Goal: Information Seeking & Learning: Learn about a topic

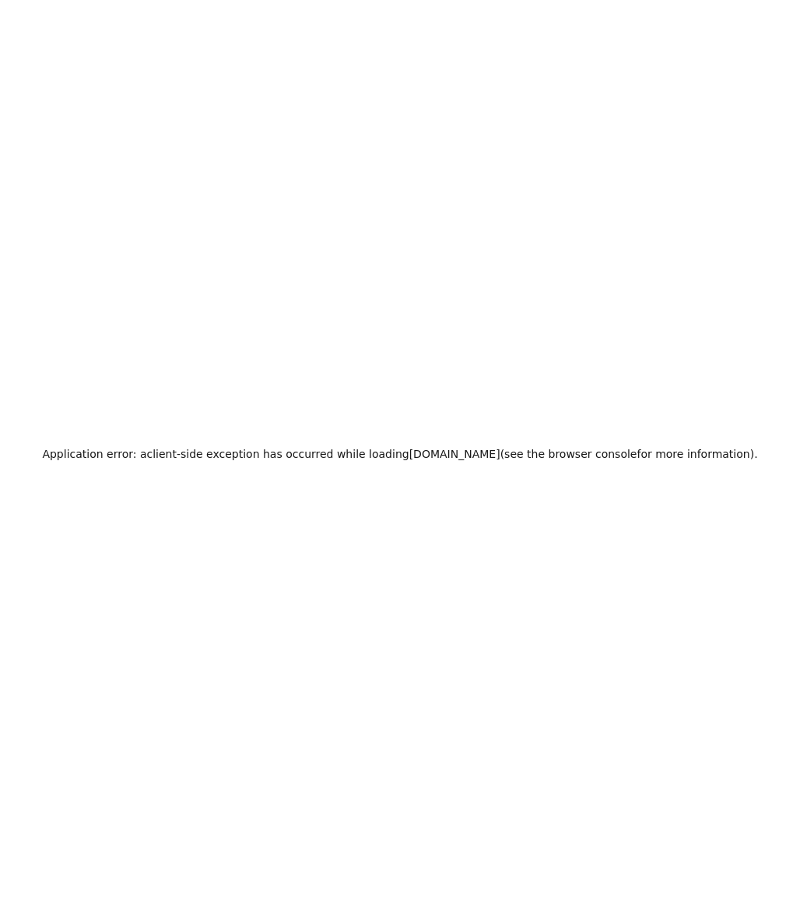
click at [453, 226] on div "Application error: a client -side exception has occurred while loading zeropath…" at bounding box center [400, 454] width 800 height 908
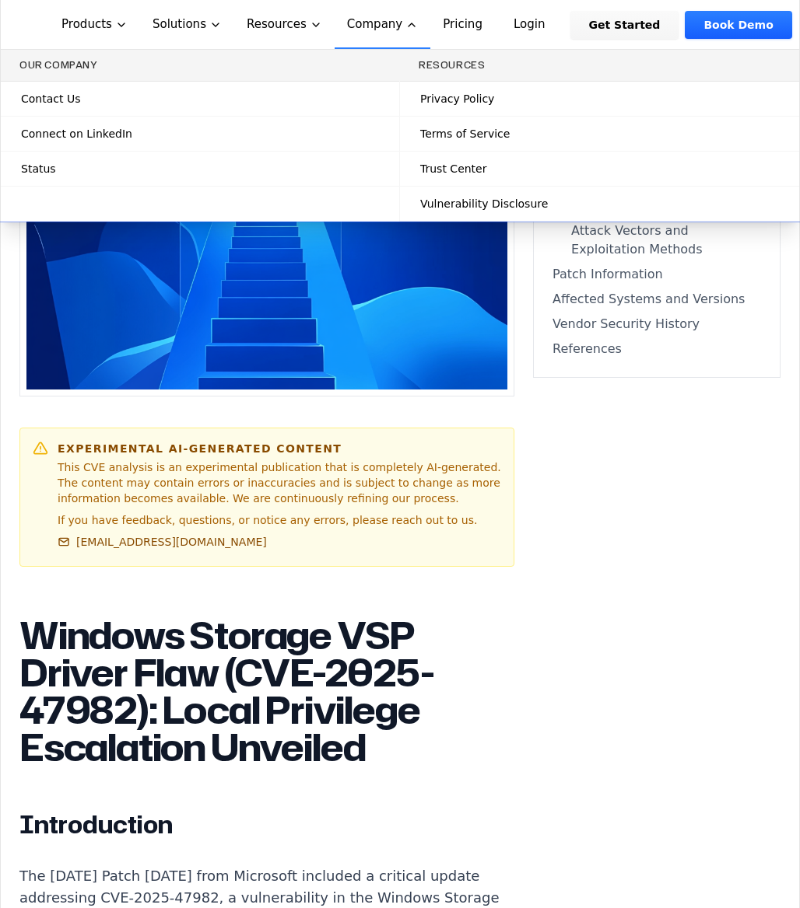
scroll to position [733, 0]
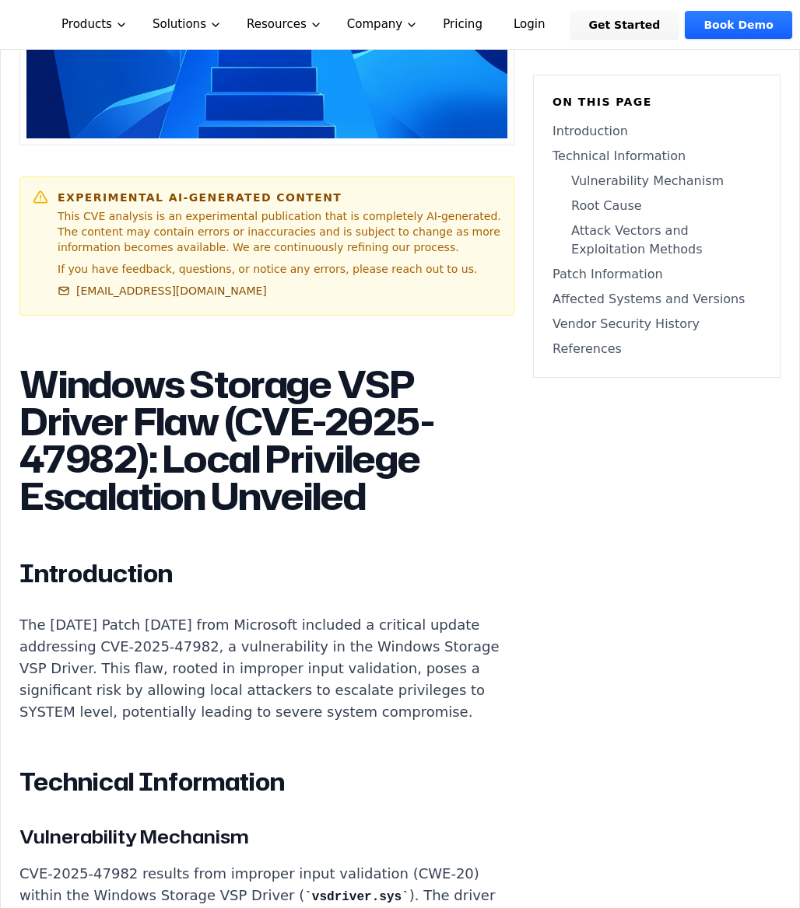
click at [443, 401] on h1 "Windows Storage VSP Driver Flaw (CVE-2025-47982): Local Privilege Escalation Un…" at bounding box center [266, 440] width 495 height 149
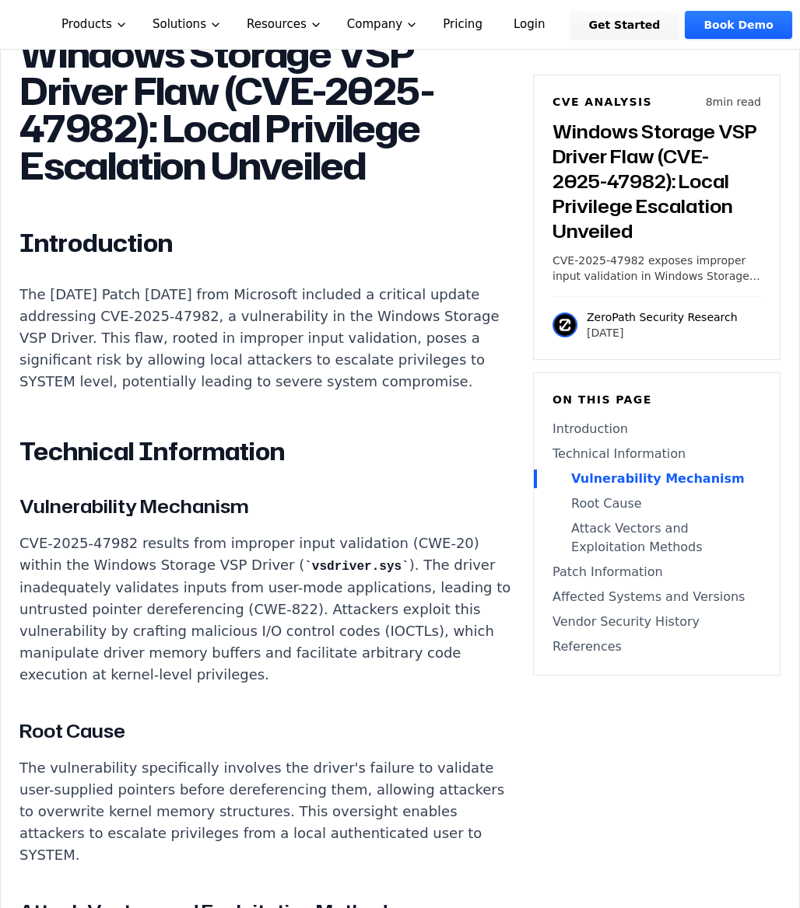
scroll to position [1364, 0]
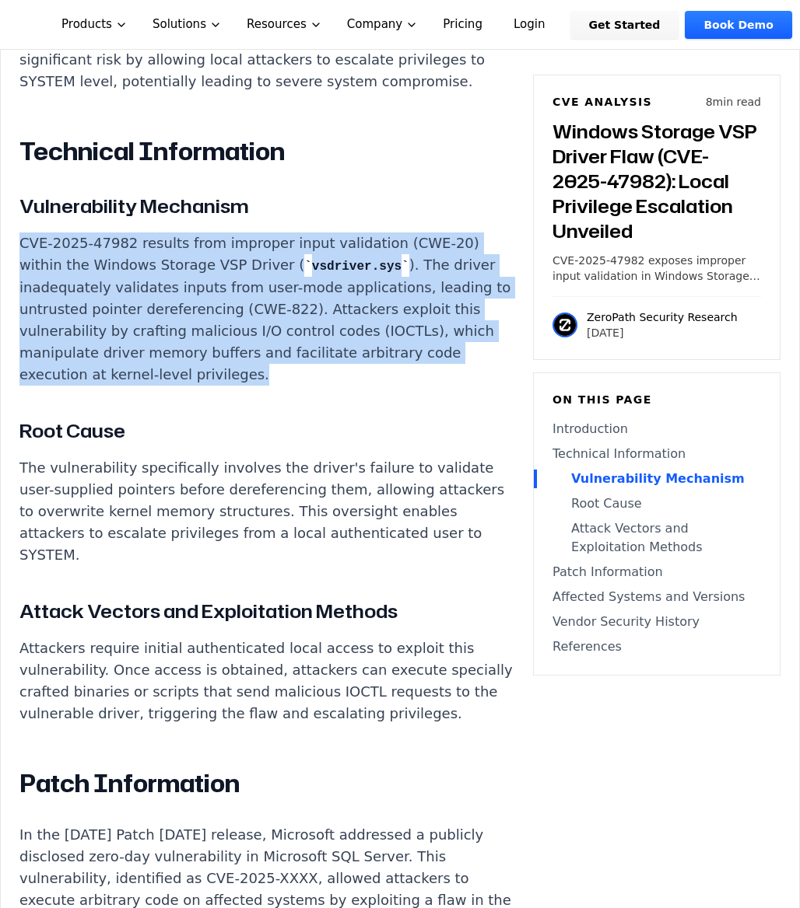
drag, startPoint x: 435, startPoint y: 358, endPoint x: 1, endPoint y: 242, distance: 449.2
click at [1, 242] on div "Experimental AI-Generated Content This CVE analysis is an experimental publicat…" at bounding box center [400, 700] width 798 height 3147
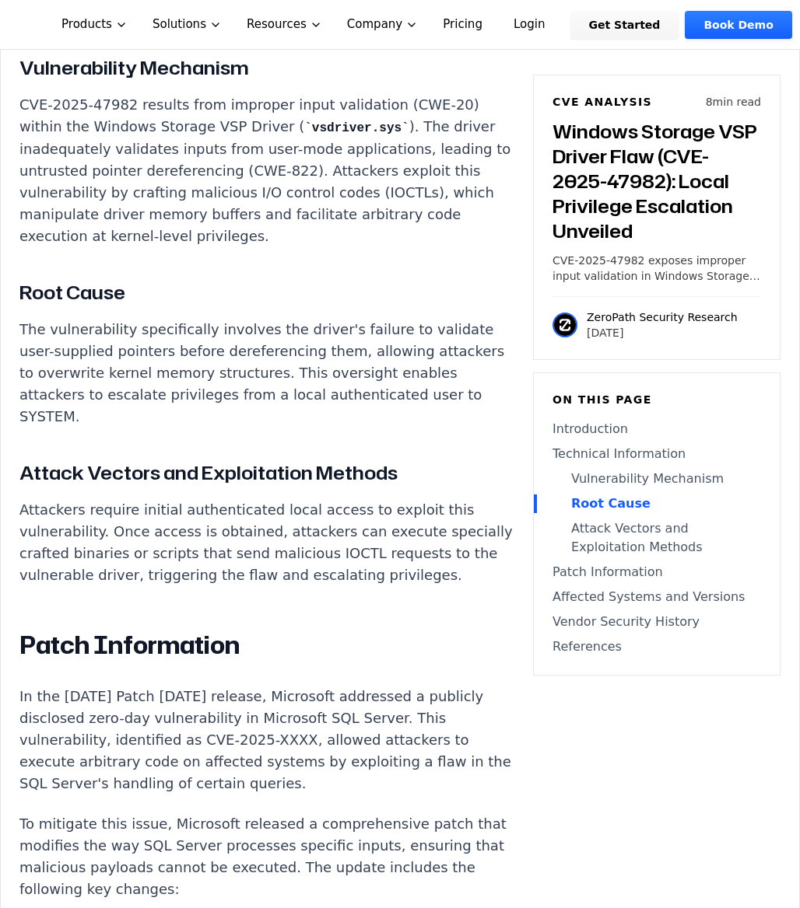
scroll to position [1507, 0]
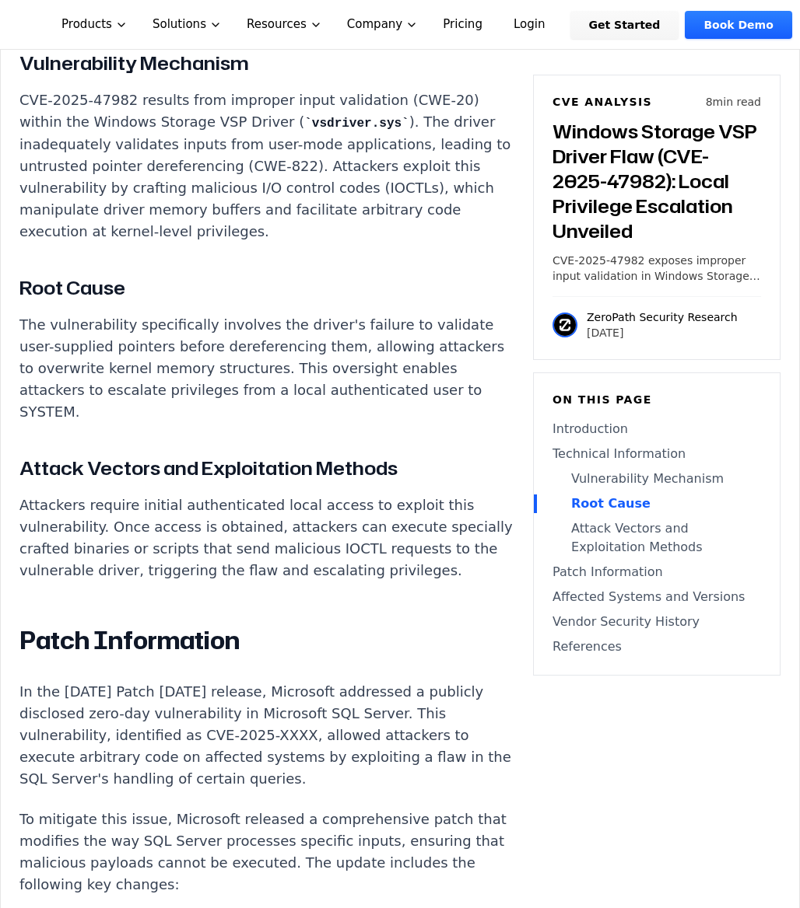
click at [369, 350] on p "The vulnerability specifically involves the driver's failure to validate user-s…" at bounding box center [266, 368] width 495 height 109
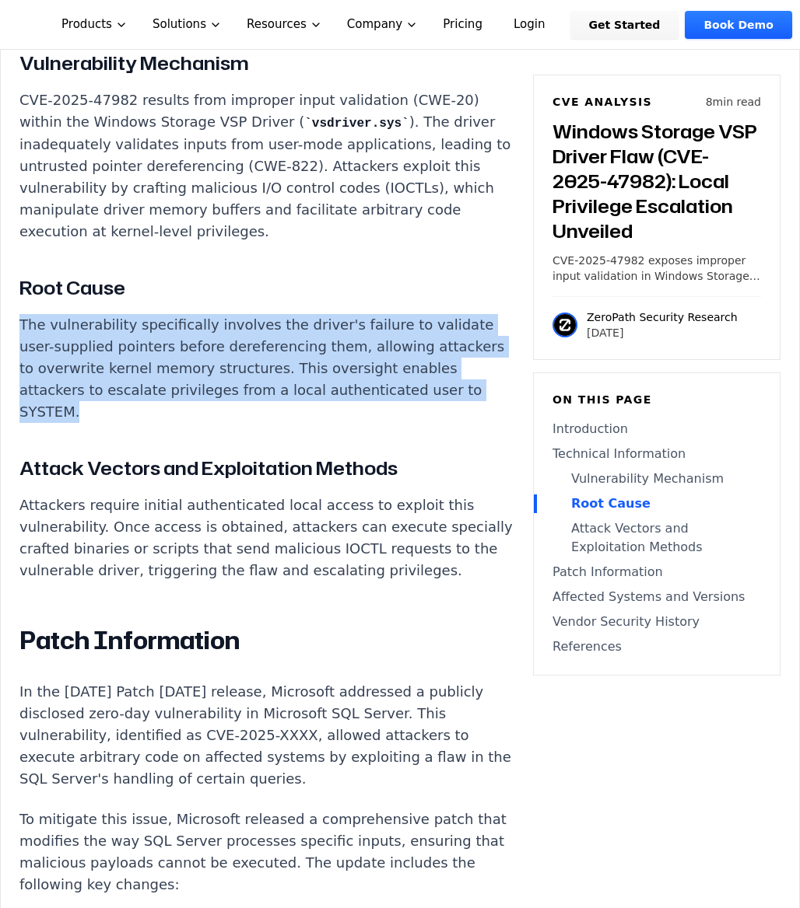
drag, startPoint x: 365, startPoint y: 362, endPoint x: 0, endPoint y: 303, distance: 369.7
click at [0, 303] on div "Experimental AI-Generated Content This CVE analysis is an experimental publicat…" at bounding box center [400, 588] width 800 height 3085
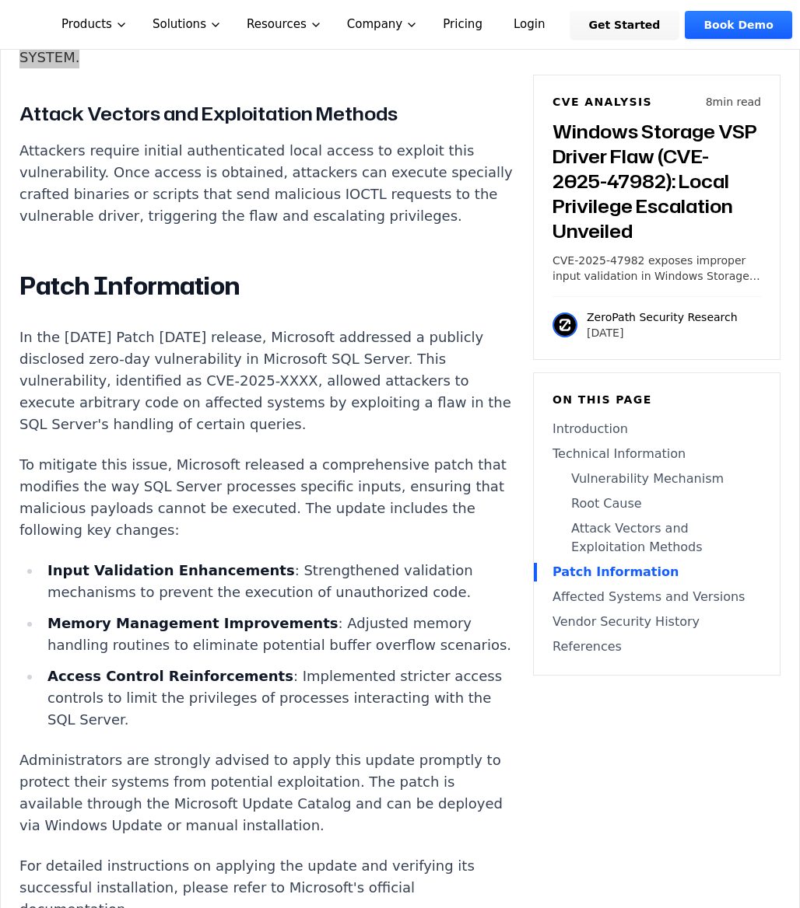
scroll to position [1861, 0]
click at [375, 561] on li "Input Validation Enhancements : Strengthened validation mechanisms to prevent t…" at bounding box center [277, 583] width 473 height 44
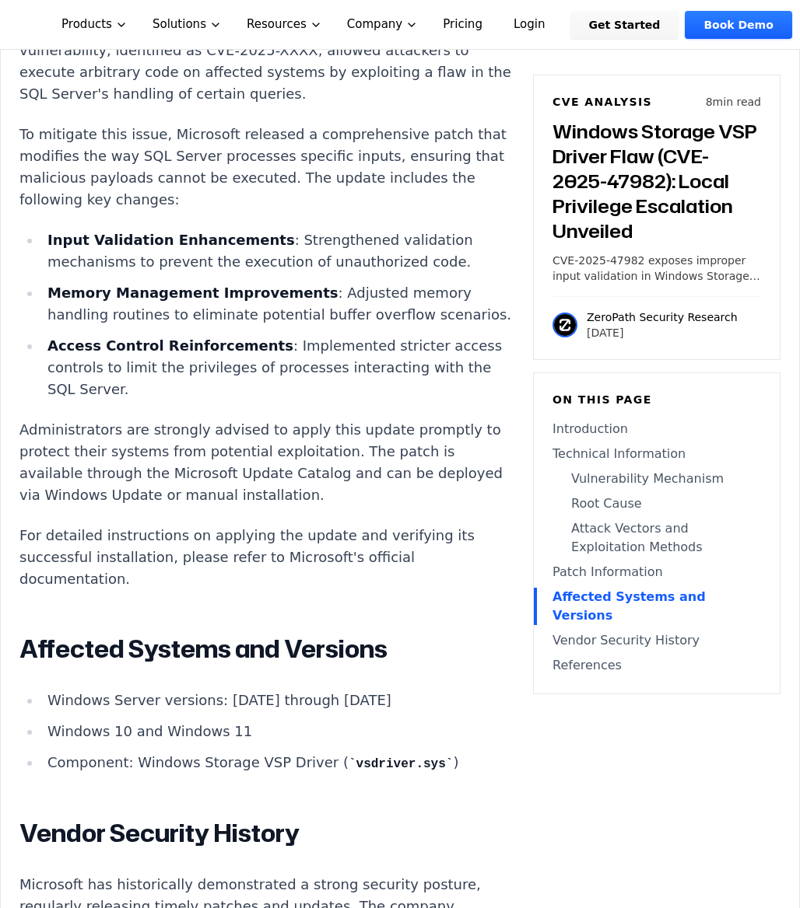
scroll to position [2189, 0]
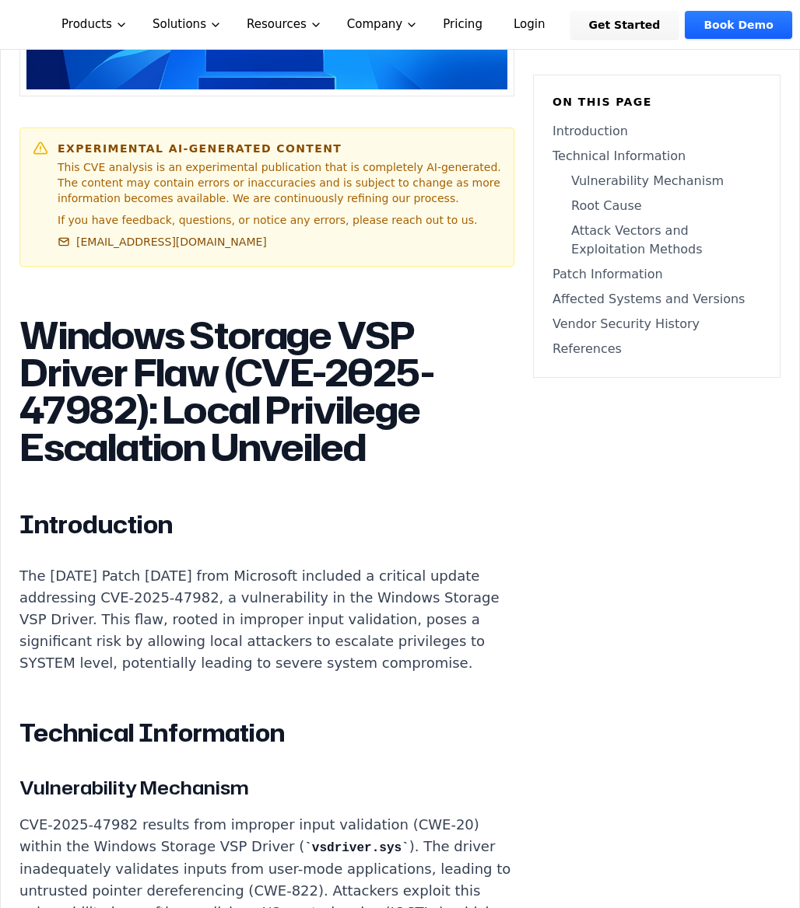
scroll to position [1138, 0]
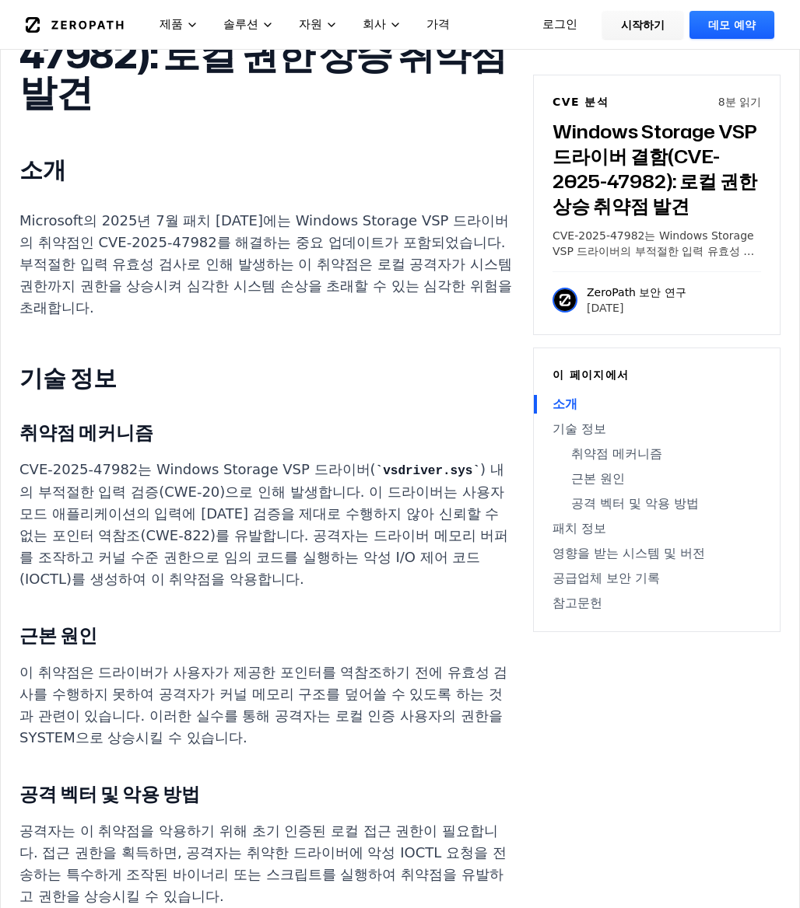
click at [398, 225] on font "Microsoft의 2025년 7월 패치 [DATE]에는 Windows Storage VSP 드라이버의 취약점인 CVE-2025-47982를 …" at bounding box center [265, 263] width 492 height 103
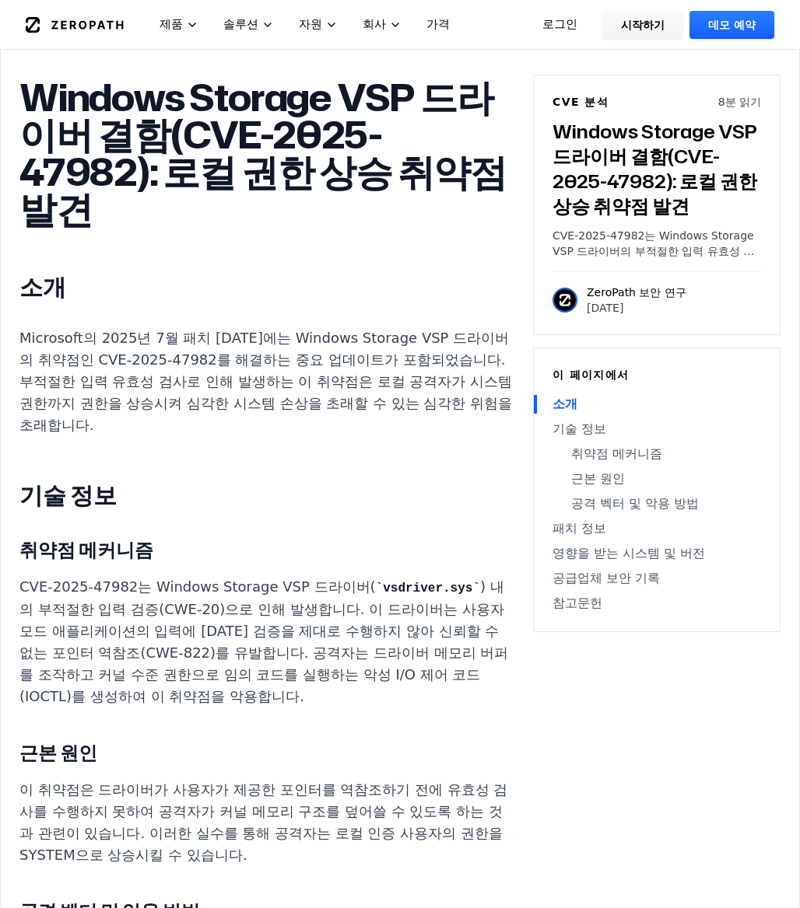
scroll to position [967, 0]
